Goal: Information Seeking & Learning: Learn about a topic

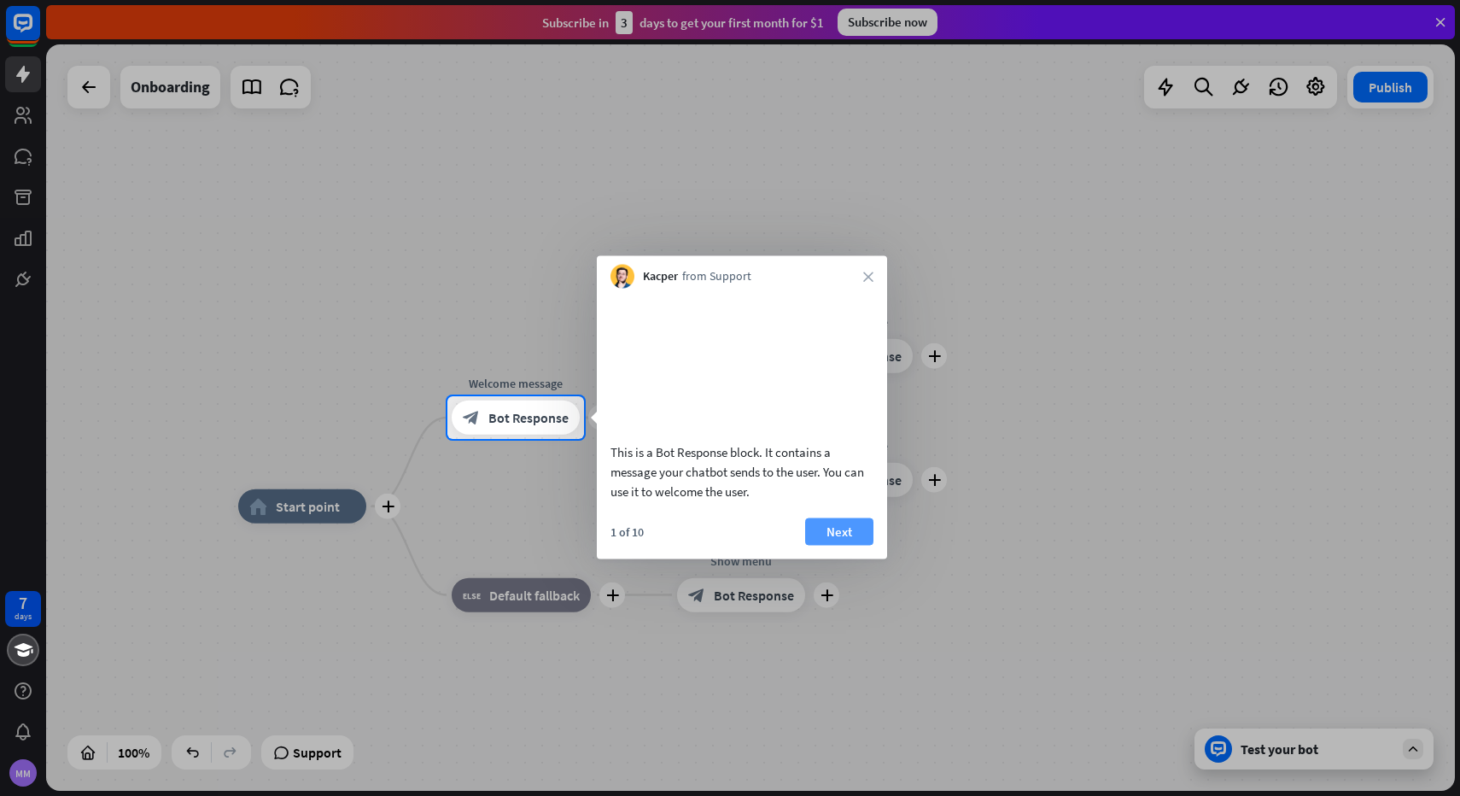
click at [832, 545] on button "Next" at bounding box center [839, 531] width 68 height 27
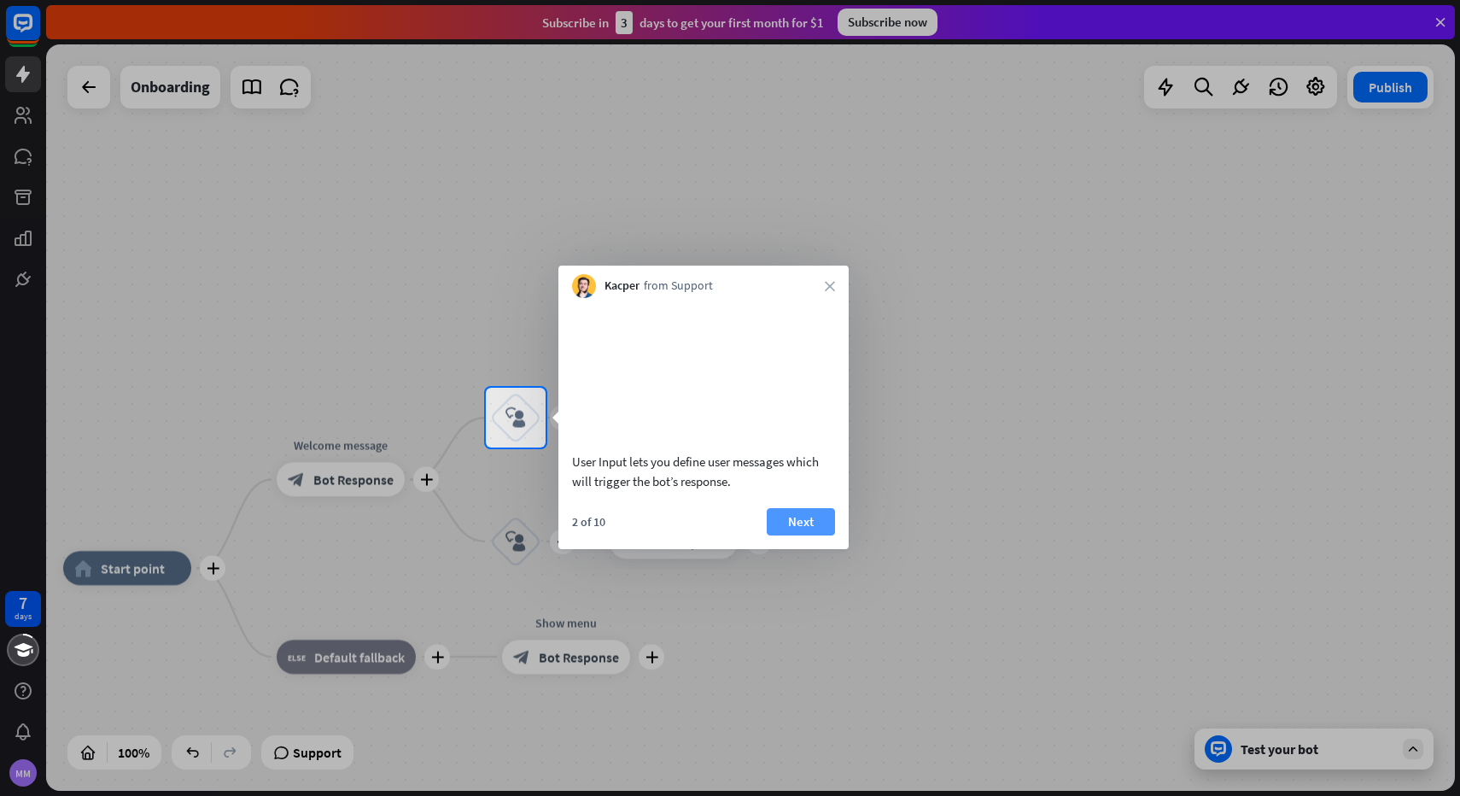
click at [803, 535] on button "Next" at bounding box center [801, 521] width 68 height 27
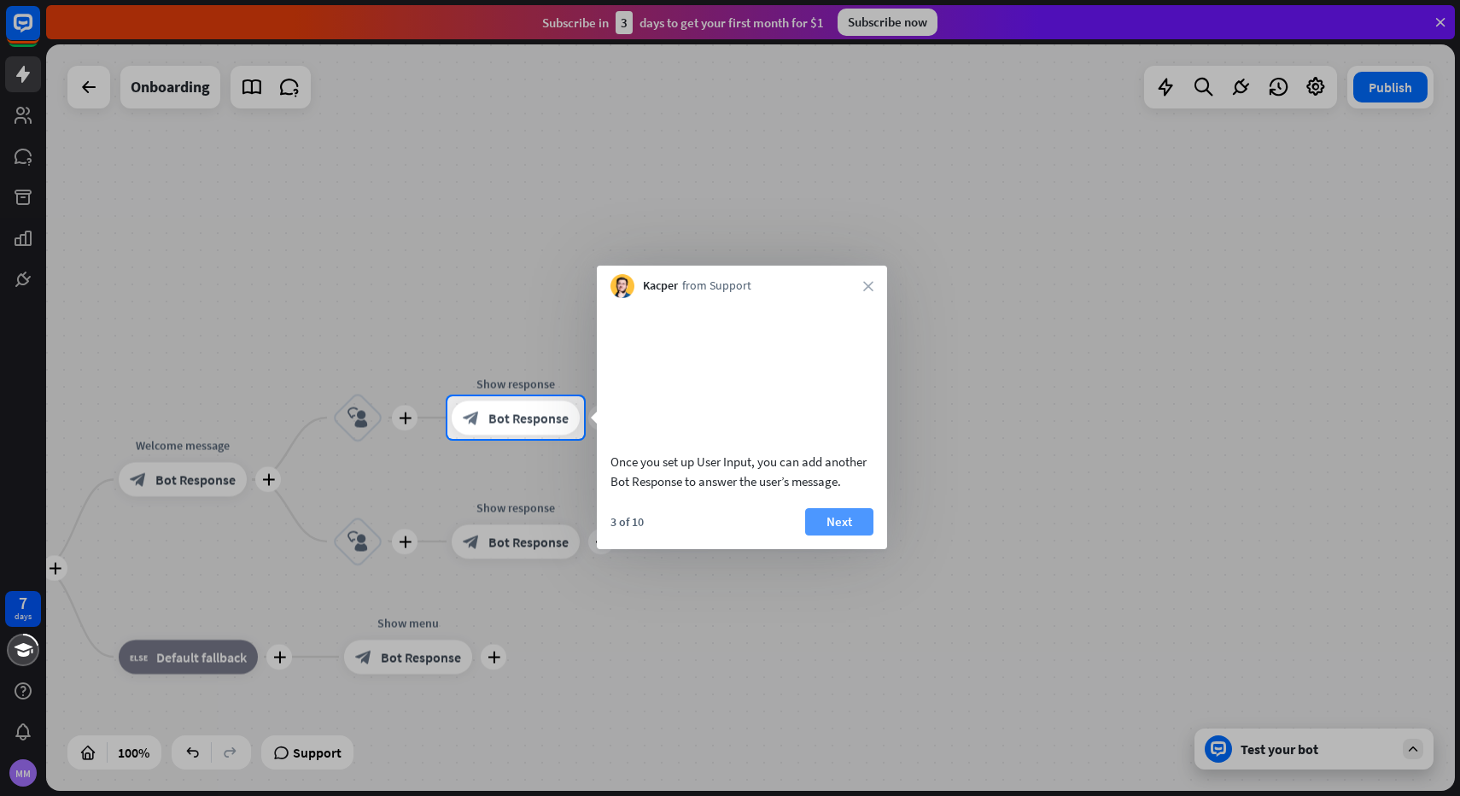
click at [835, 535] on button "Next" at bounding box center [839, 521] width 68 height 27
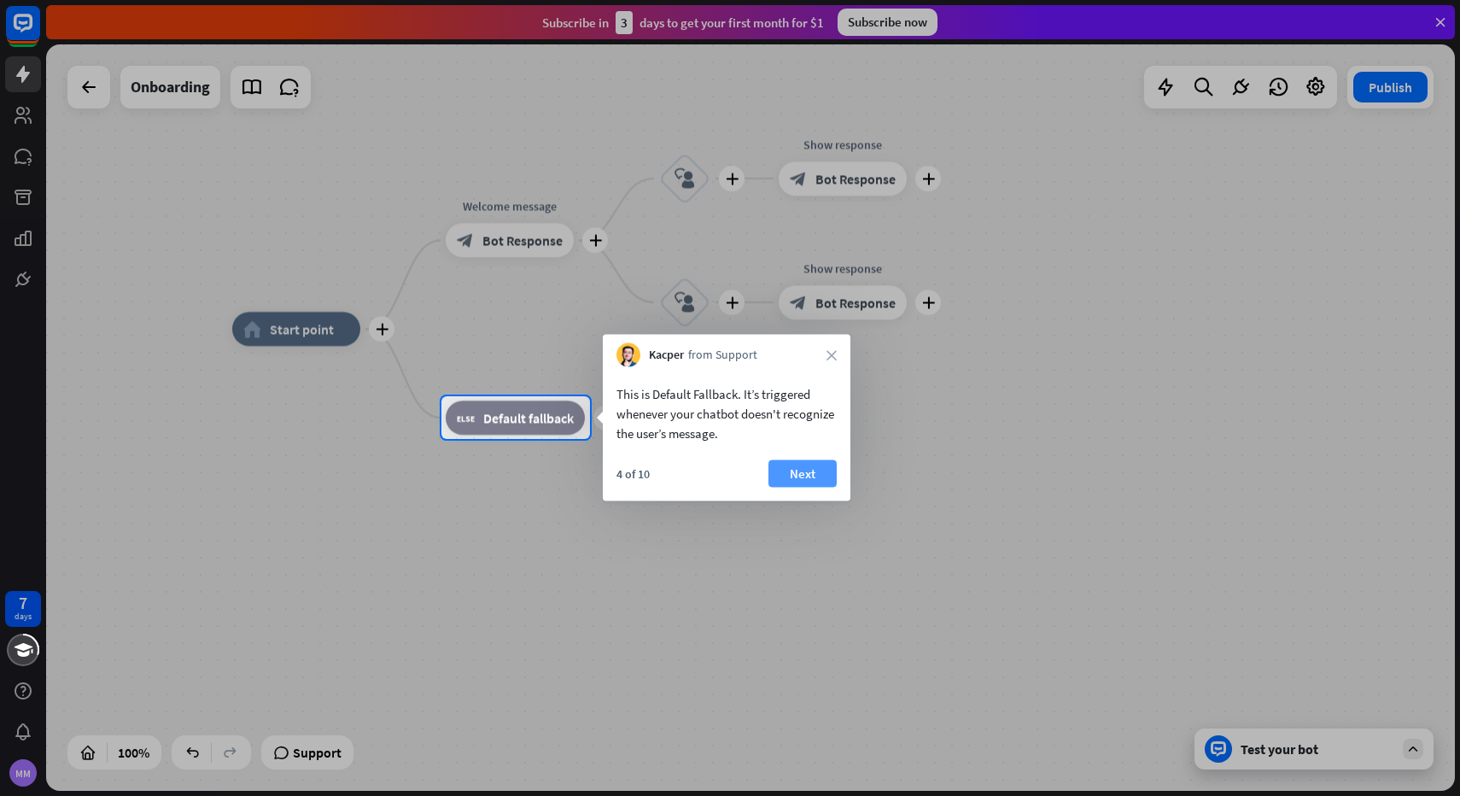
click at [810, 475] on button "Next" at bounding box center [803, 473] width 68 height 27
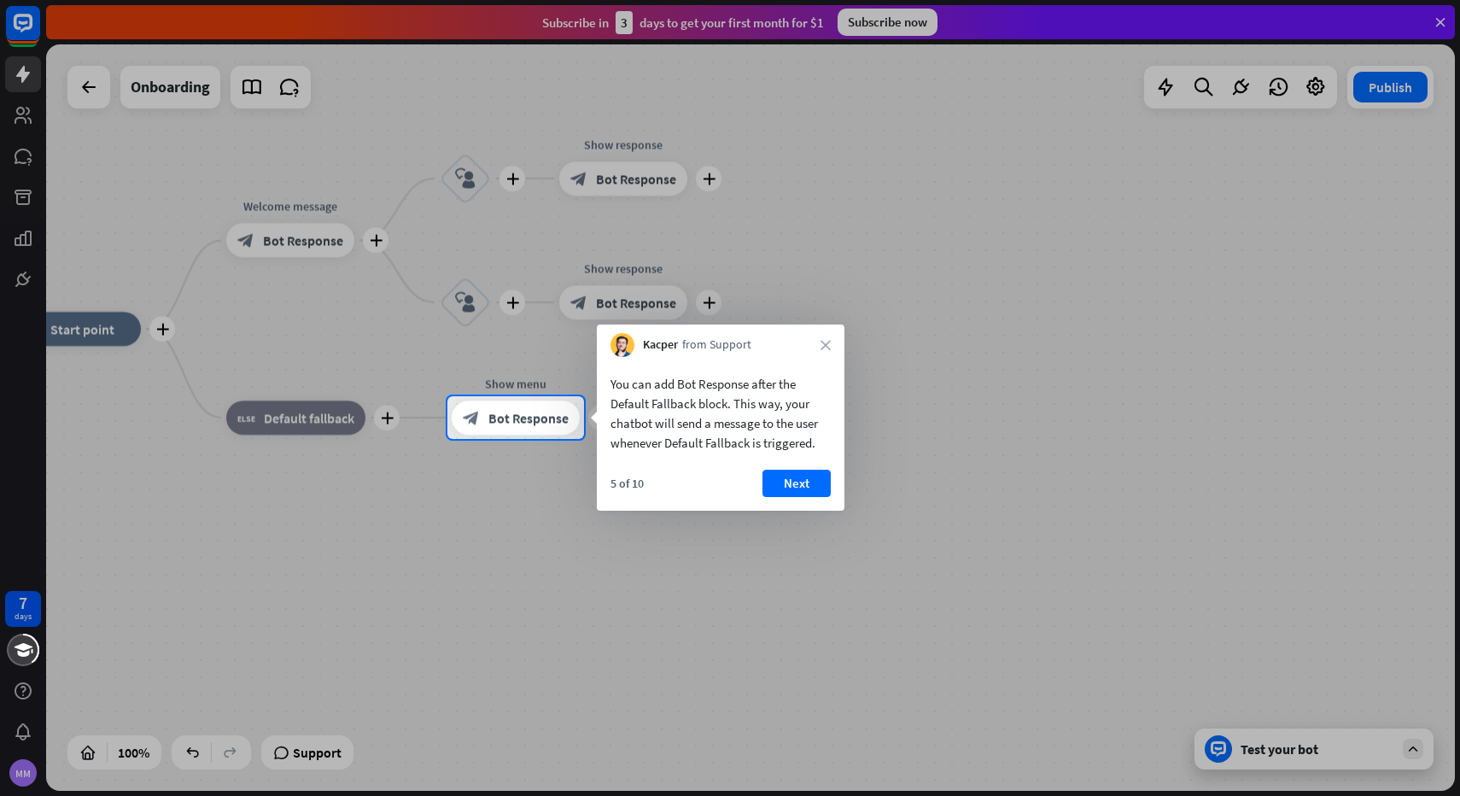
click at [810, 475] on button "Next" at bounding box center [797, 483] width 68 height 27
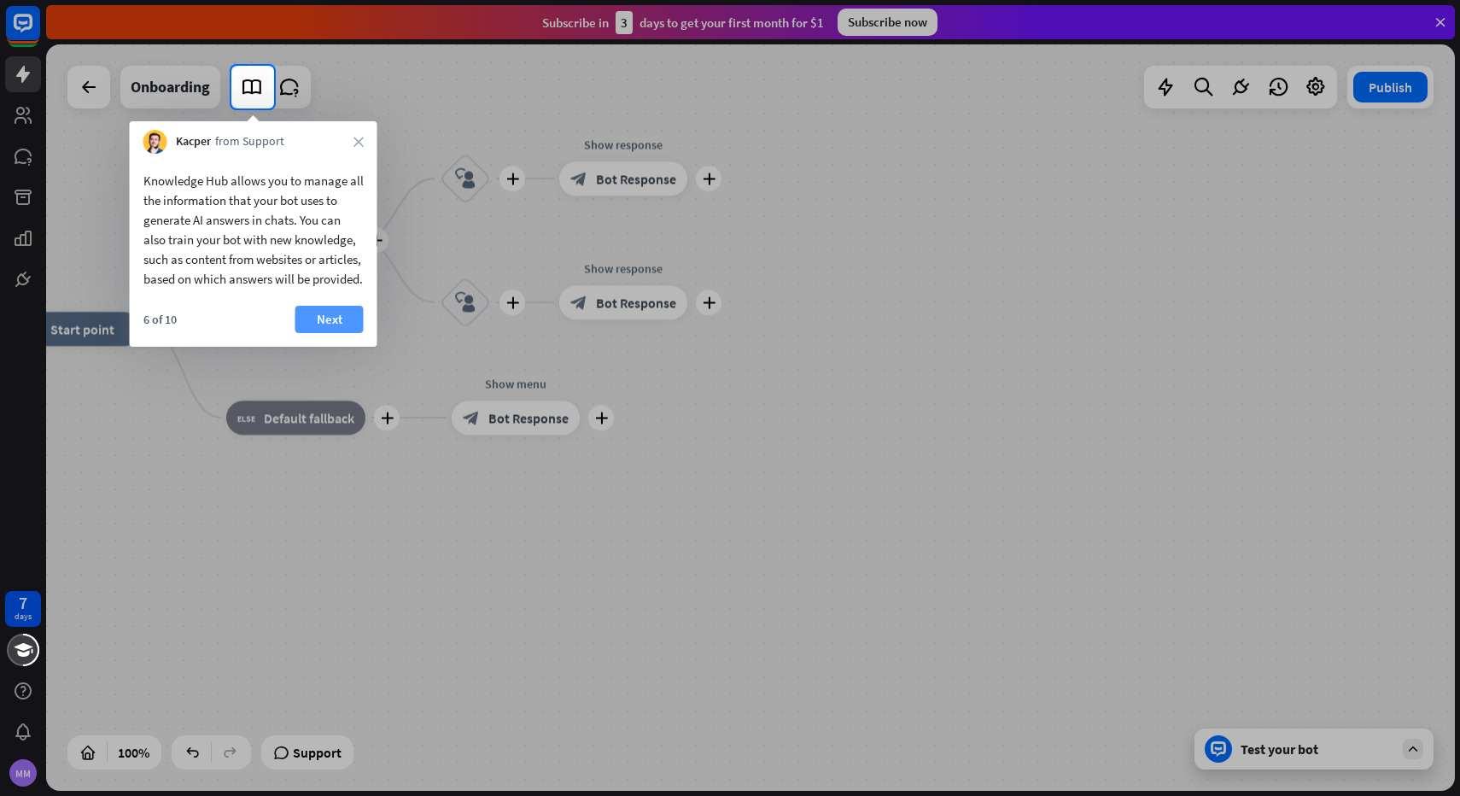
click at [338, 333] on button "Next" at bounding box center [329, 319] width 68 height 27
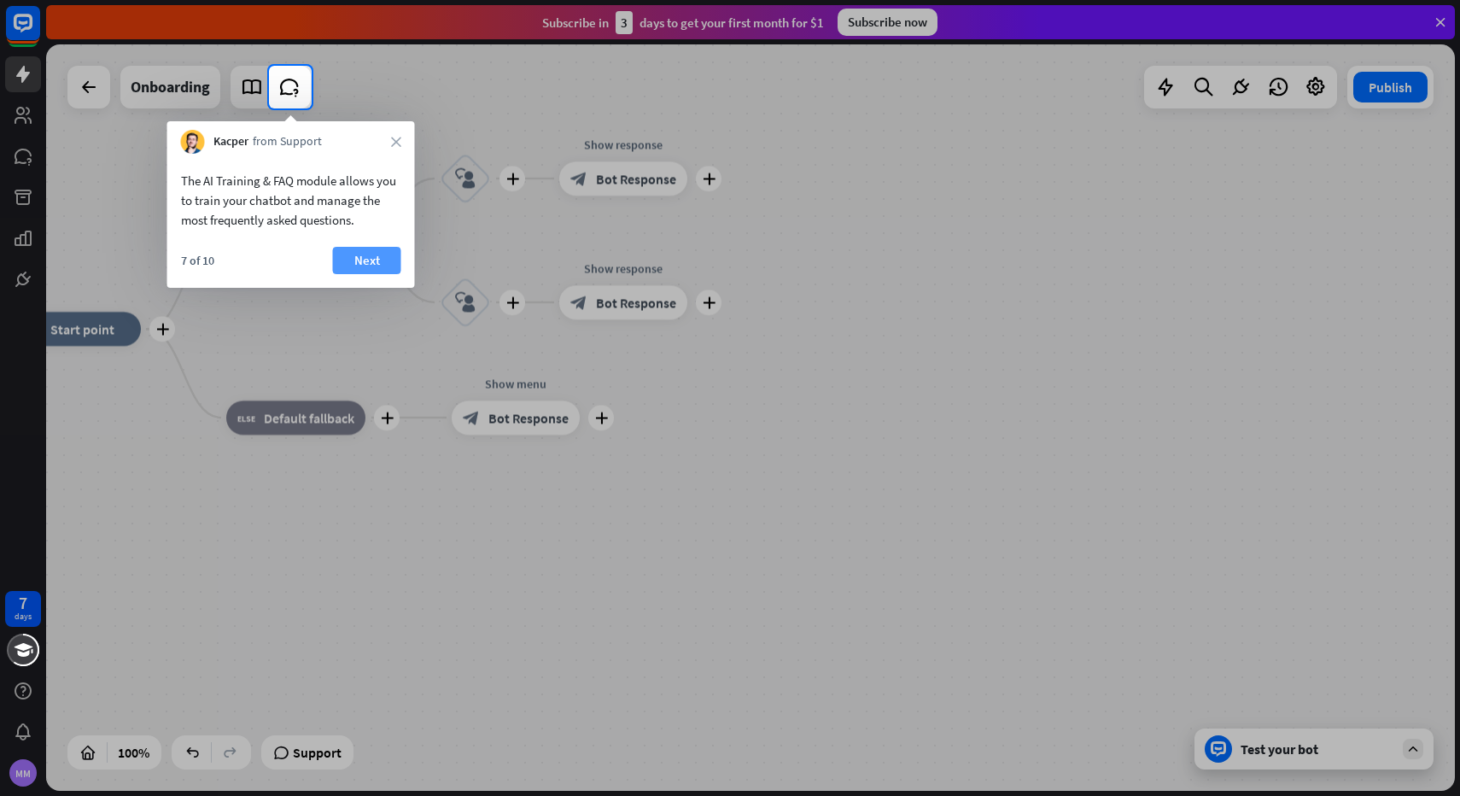
click at [364, 257] on button "Next" at bounding box center [367, 260] width 68 height 27
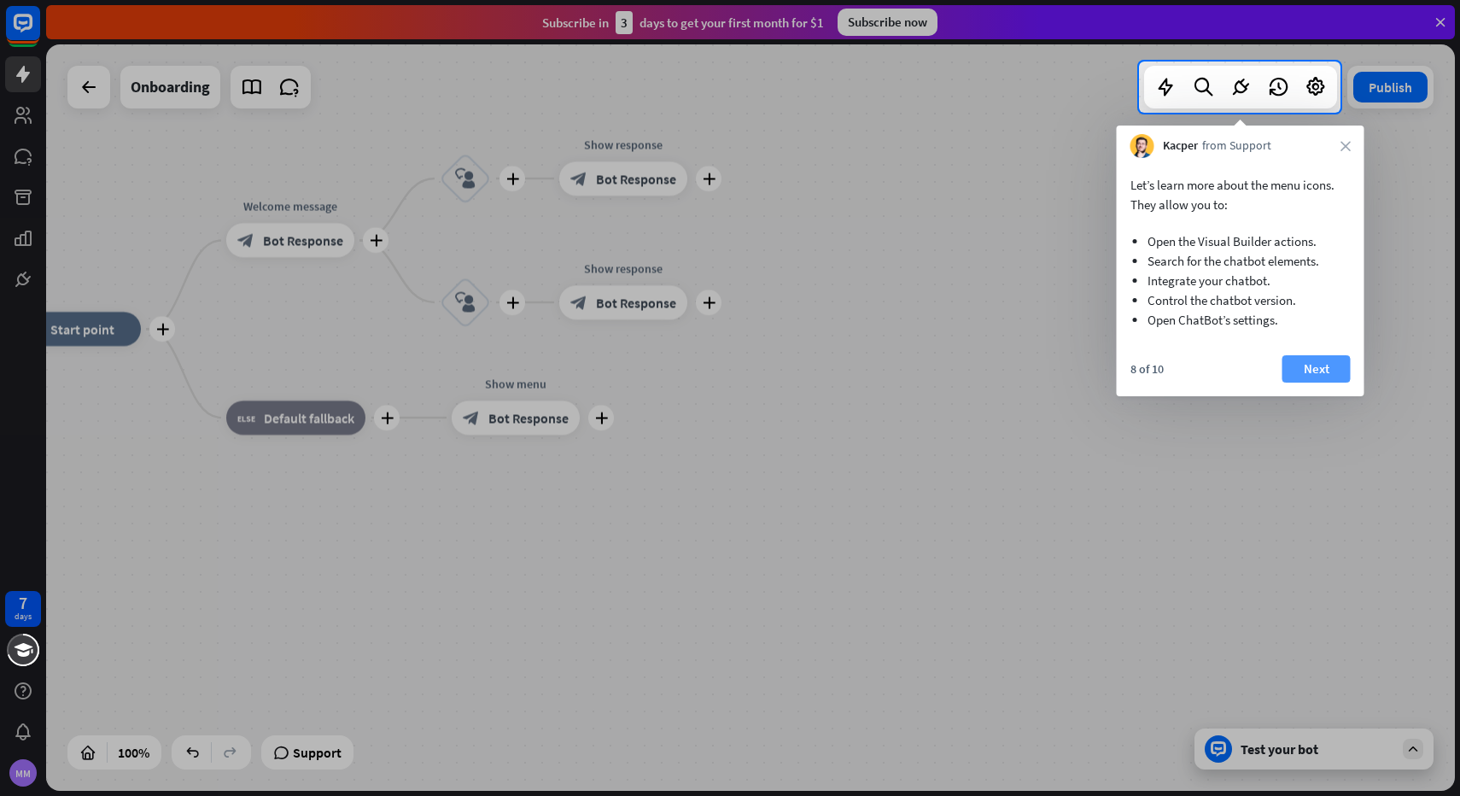
click at [1334, 377] on button "Next" at bounding box center [1317, 368] width 68 height 27
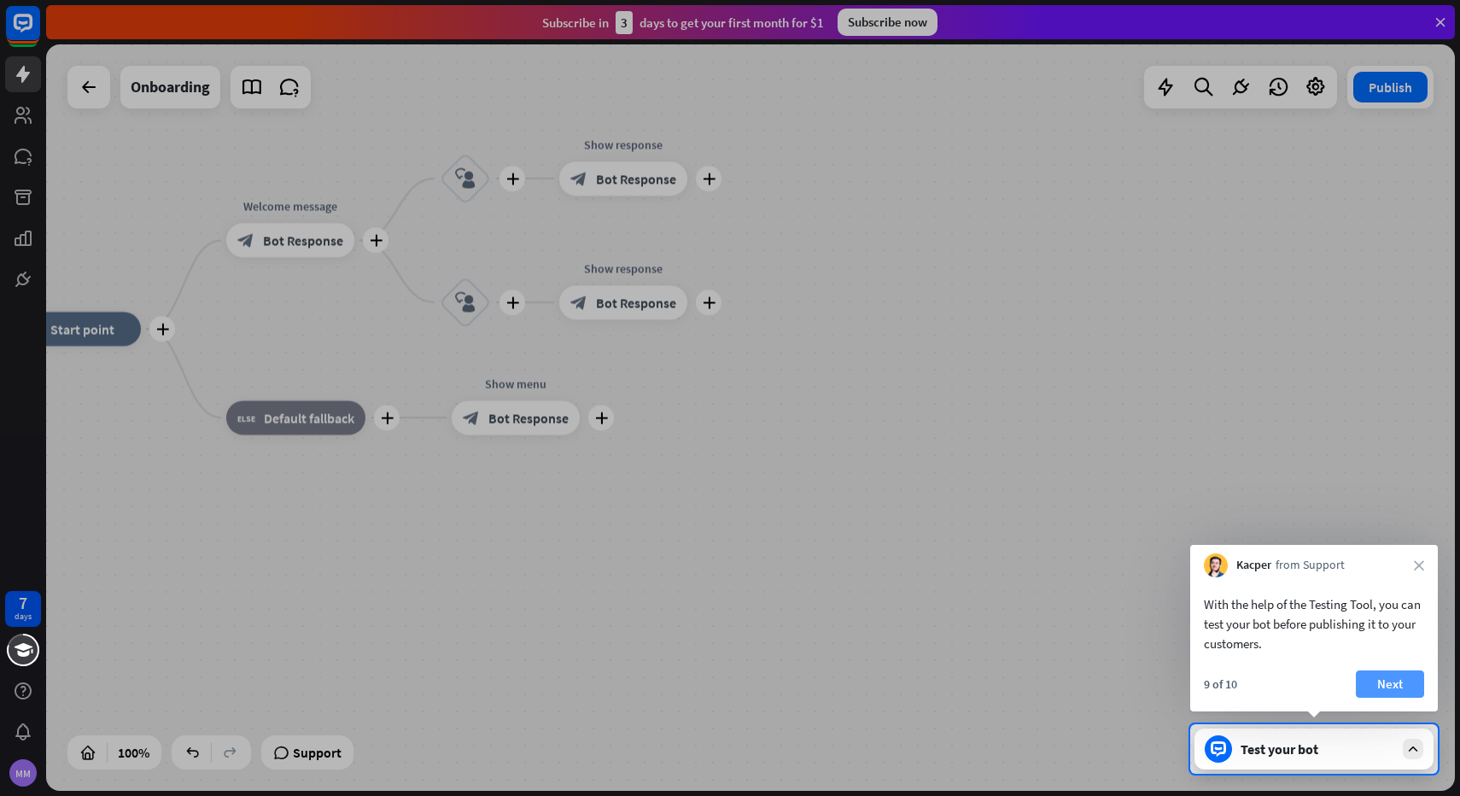
click at [1391, 682] on button "Next" at bounding box center [1390, 683] width 68 height 27
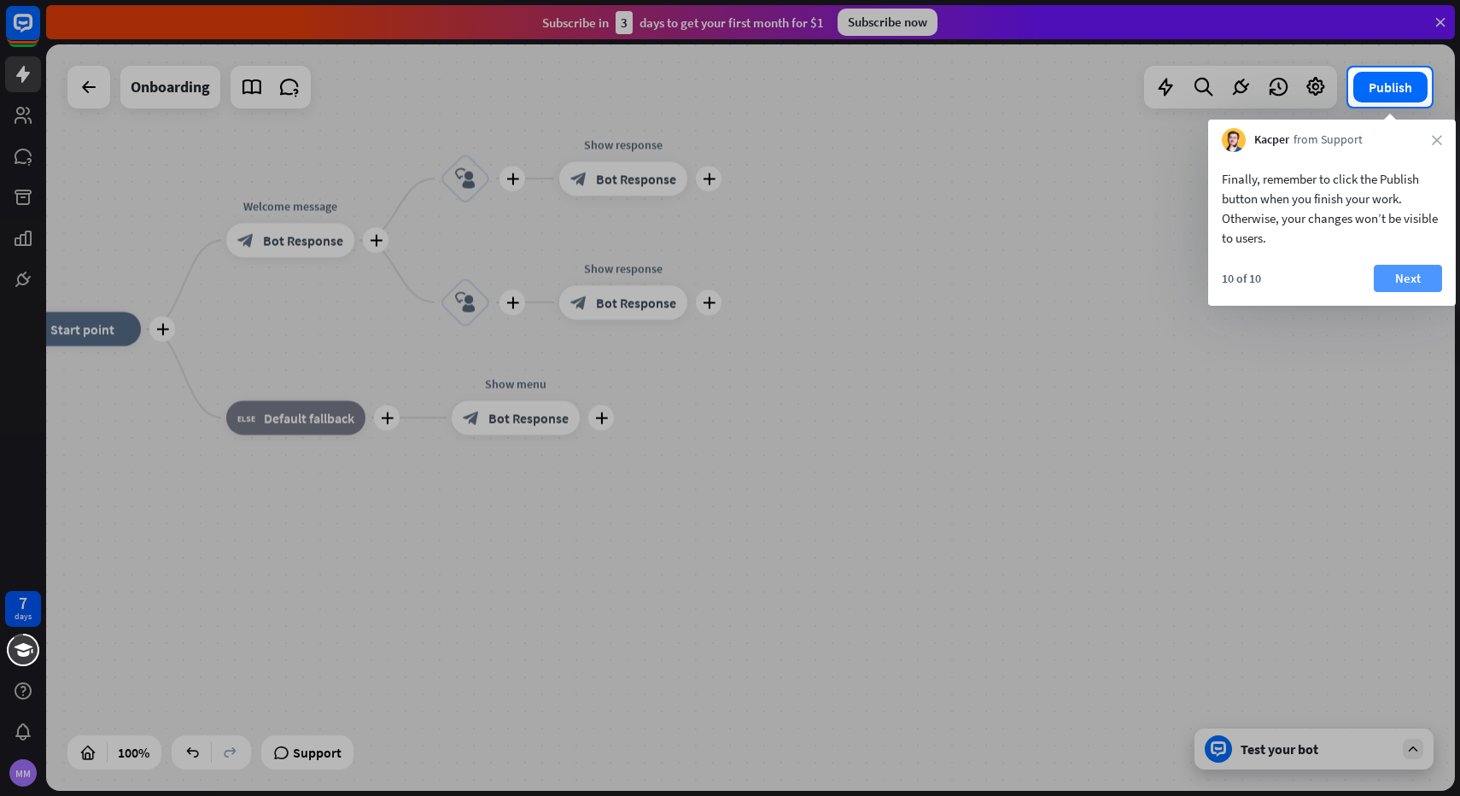
click at [1413, 278] on button "Next" at bounding box center [1408, 278] width 68 height 27
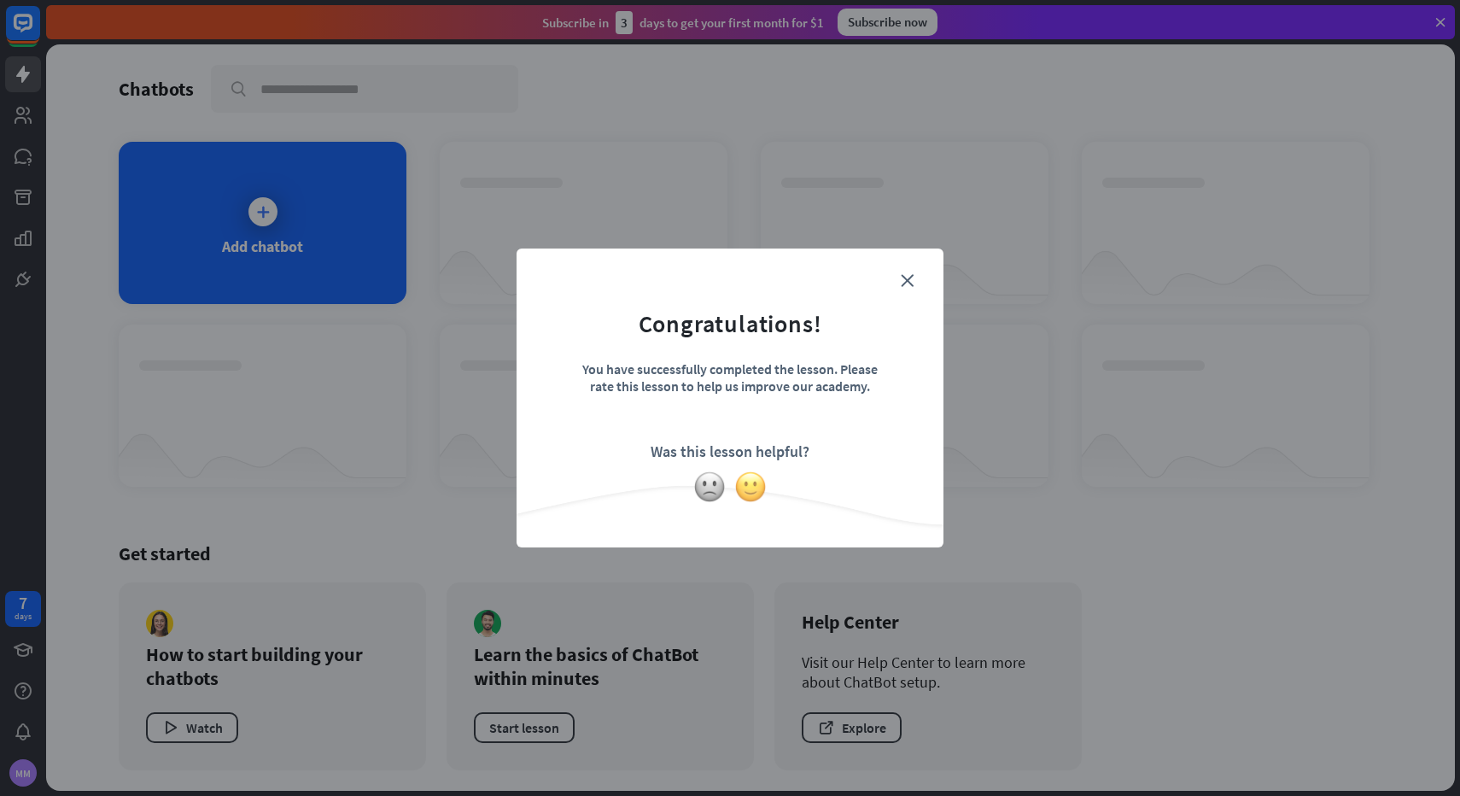
click at [747, 494] on img at bounding box center [750, 487] width 32 height 32
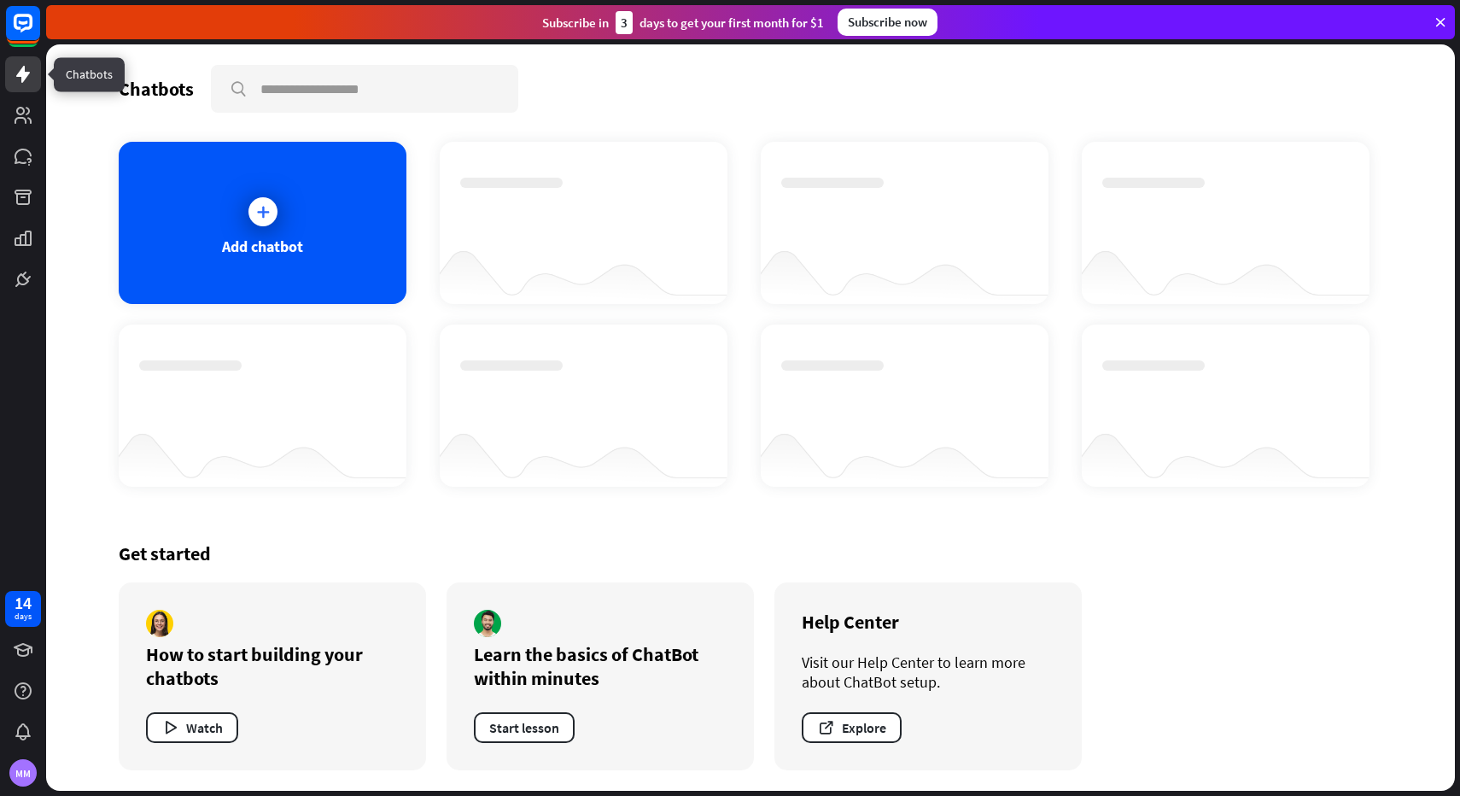
click at [32, 80] on icon at bounding box center [23, 74] width 20 height 20
click at [519, 722] on button "Start lesson" at bounding box center [524, 727] width 101 height 31
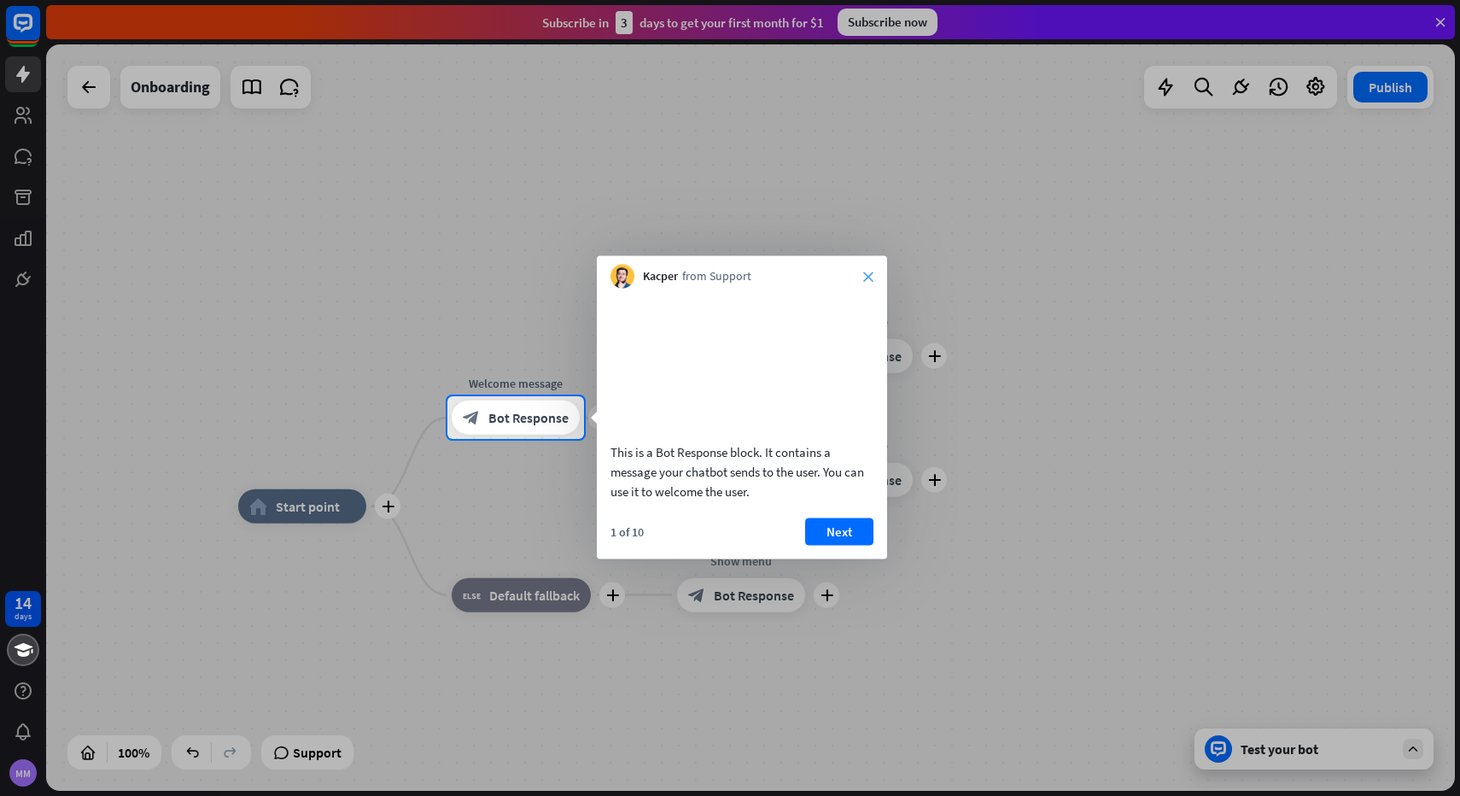
click at [867, 272] on icon "close" at bounding box center [868, 277] width 10 height 10
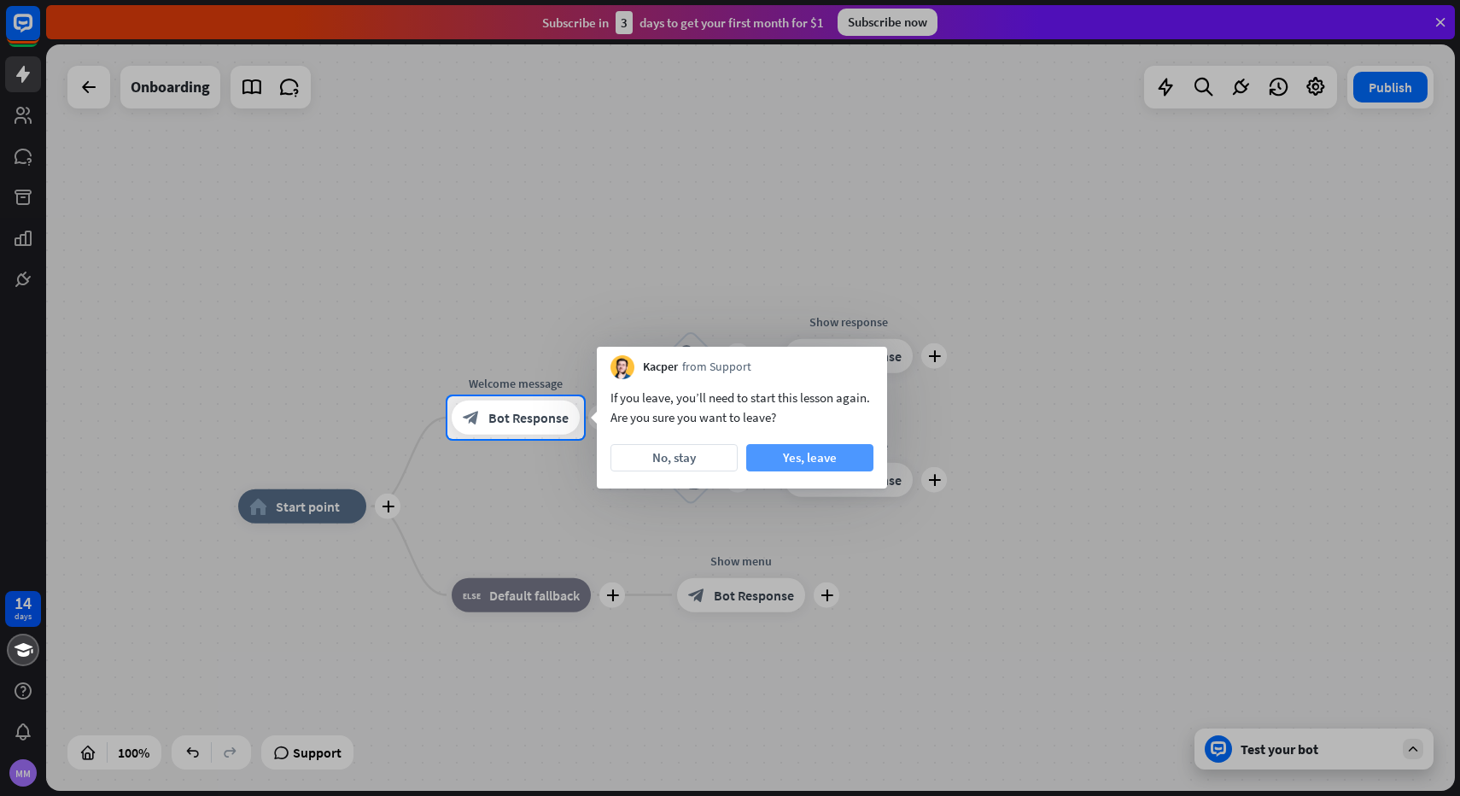
click at [793, 459] on button "Yes, leave" at bounding box center [809, 457] width 127 height 27
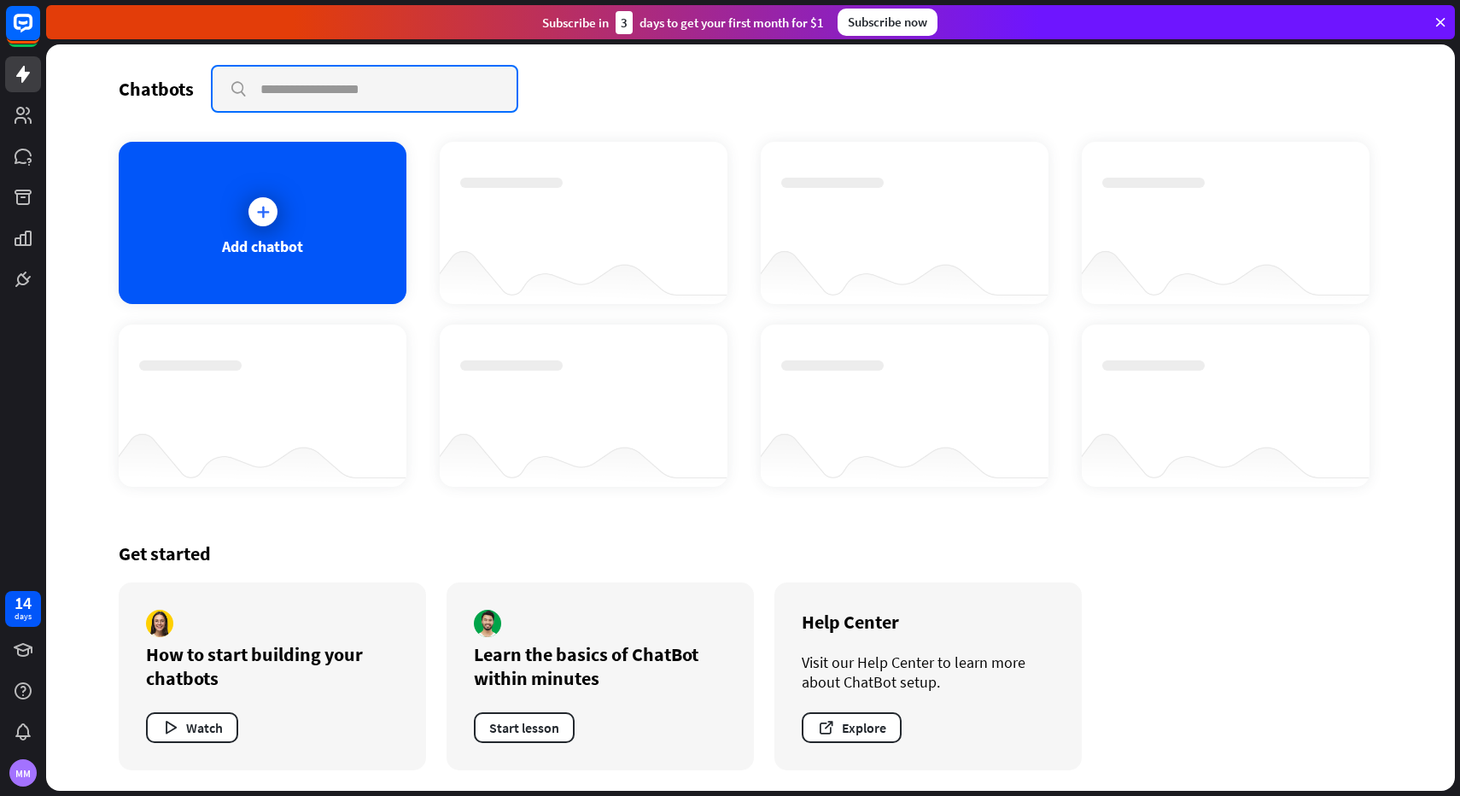
click at [367, 97] on input "text" at bounding box center [365, 89] width 304 height 44
click at [258, 92] on input "**********" at bounding box center [365, 89] width 304 height 44
type input "**********"
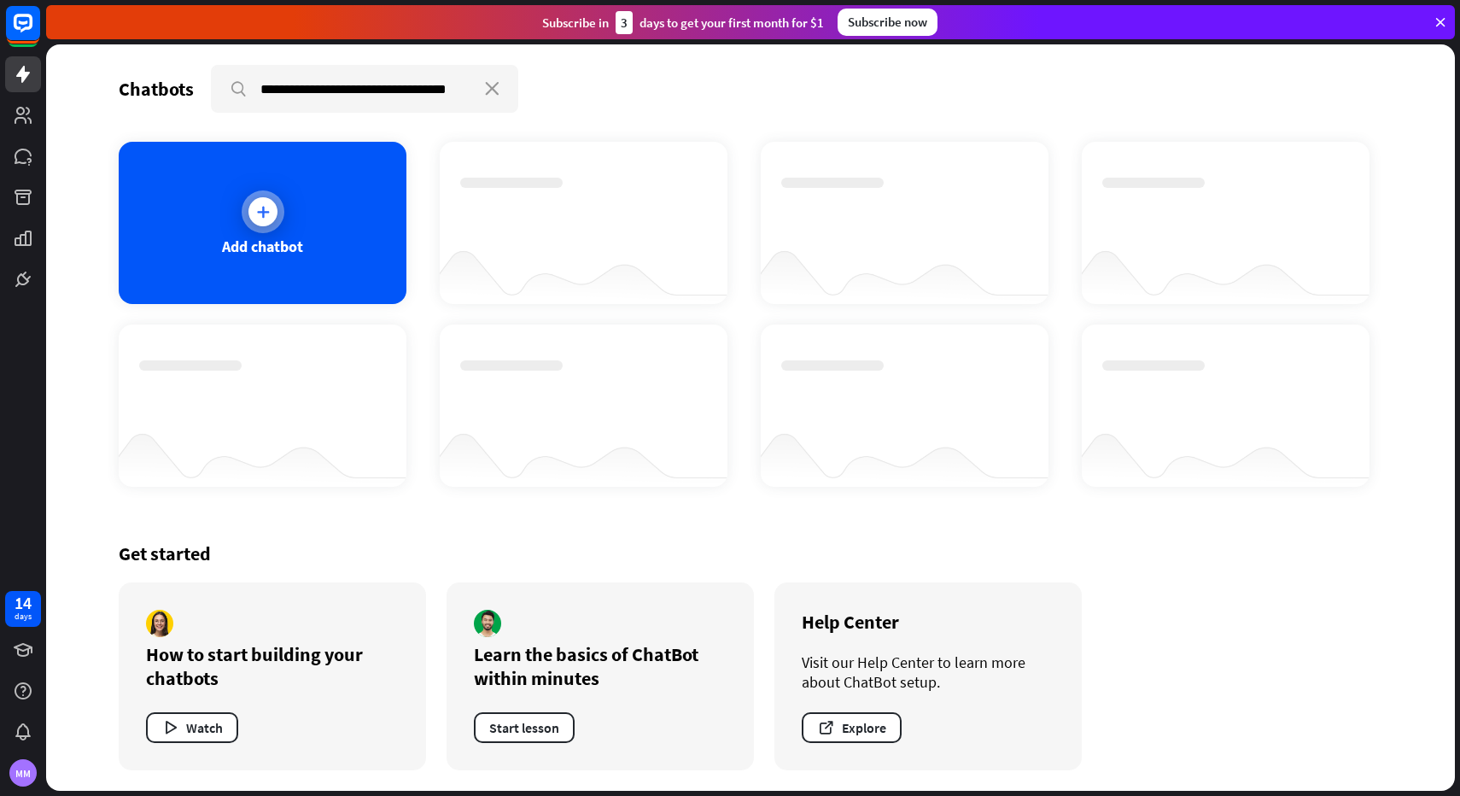
click at [266, 205] on icon at bounding box center [262, 211] width 17 height 17
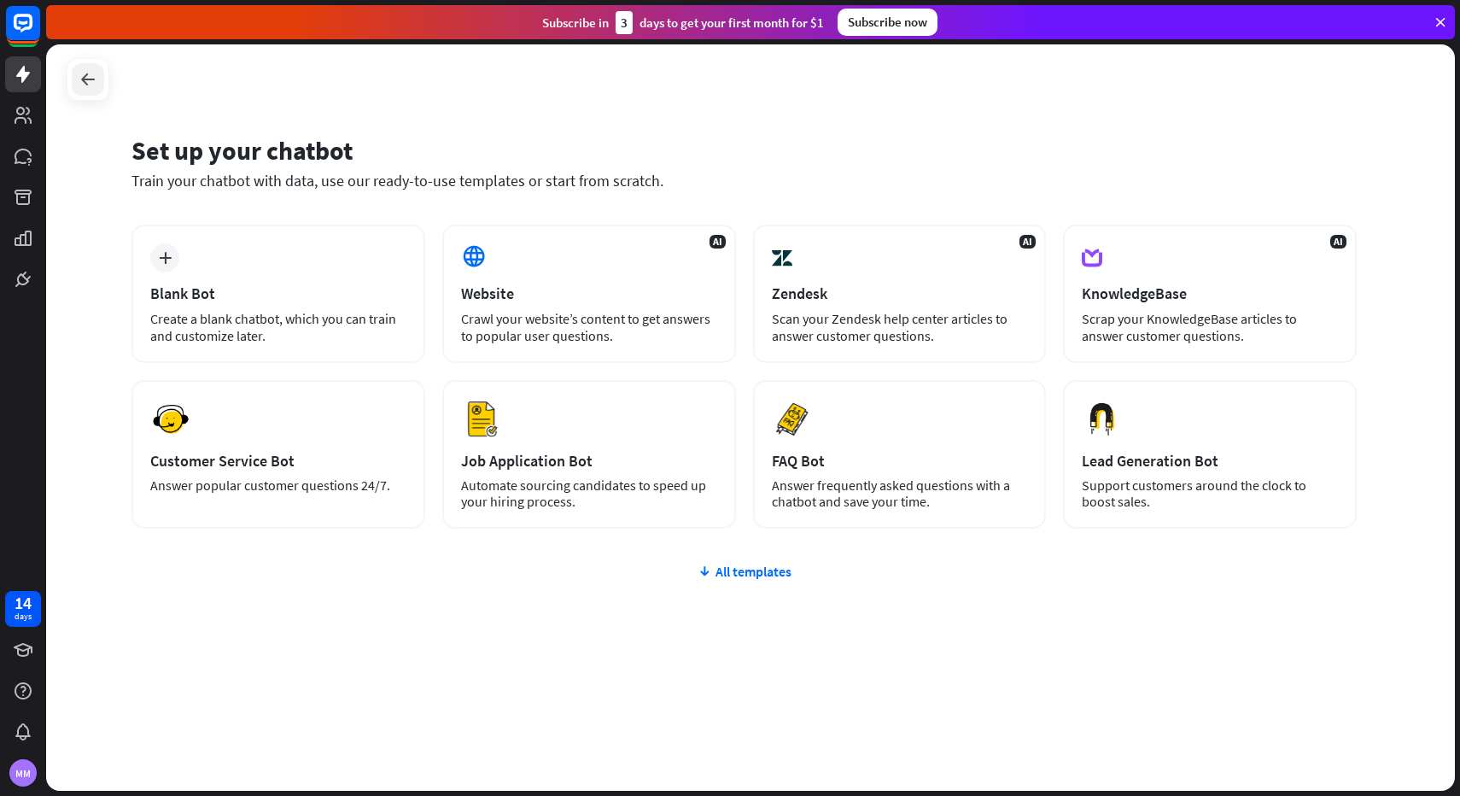
click at [85, 76] on icon at bounding box center [88, 79] width 20 height 20
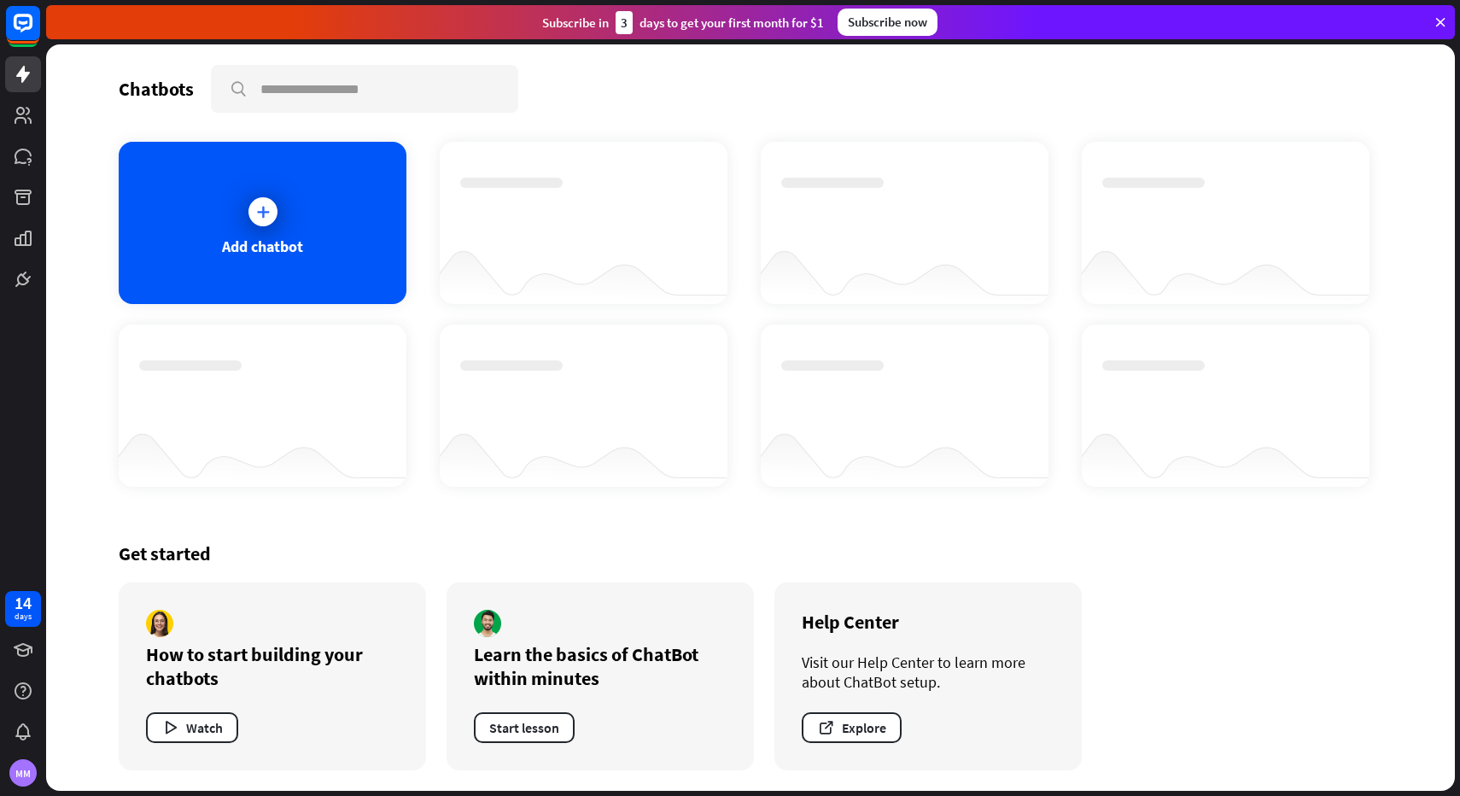
click at [85, 76] on div "Chatbots search Add chatbot Get started How to start building your chatbots Wat…" at bounding box center [750, 417] width 1366 height 746
click at [32, 27] on icon at bounding box center [23, 23] width 20 height 20
